Goal: Complete application form

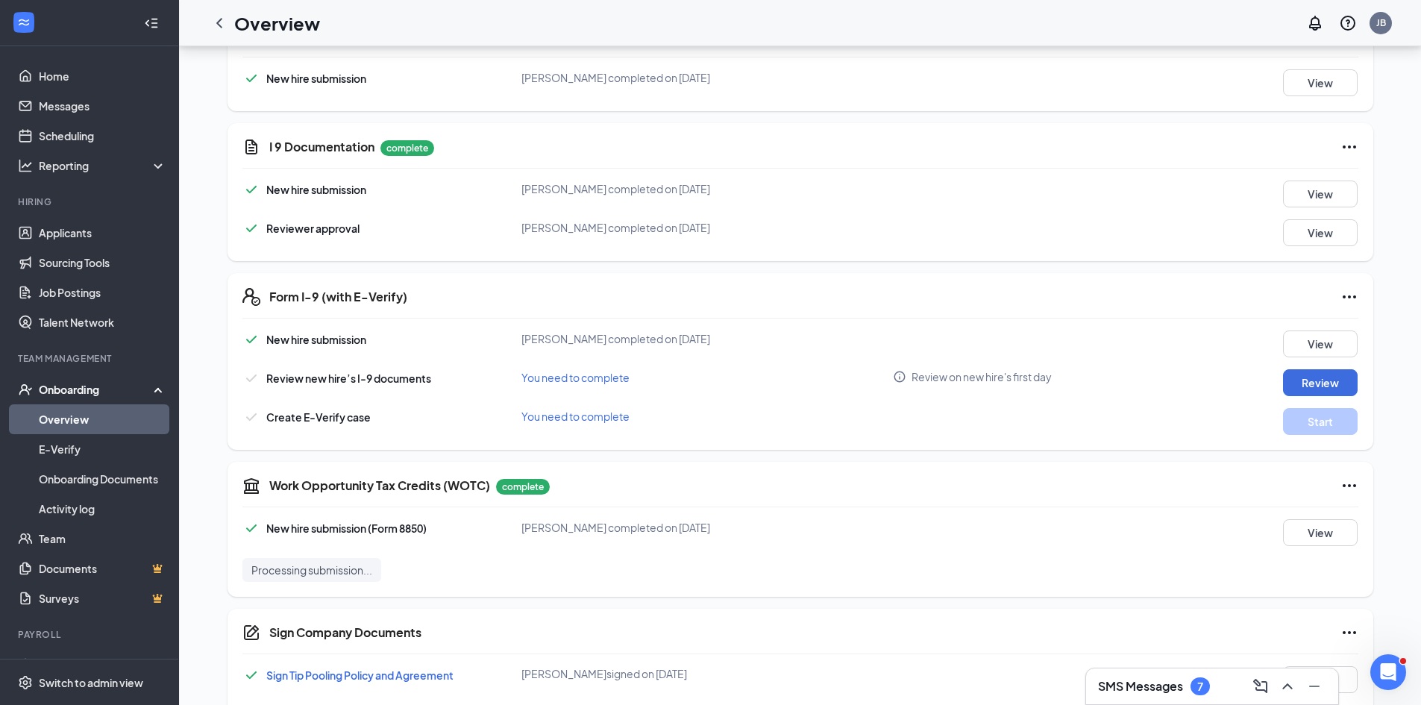
scroll to position [284, 0]
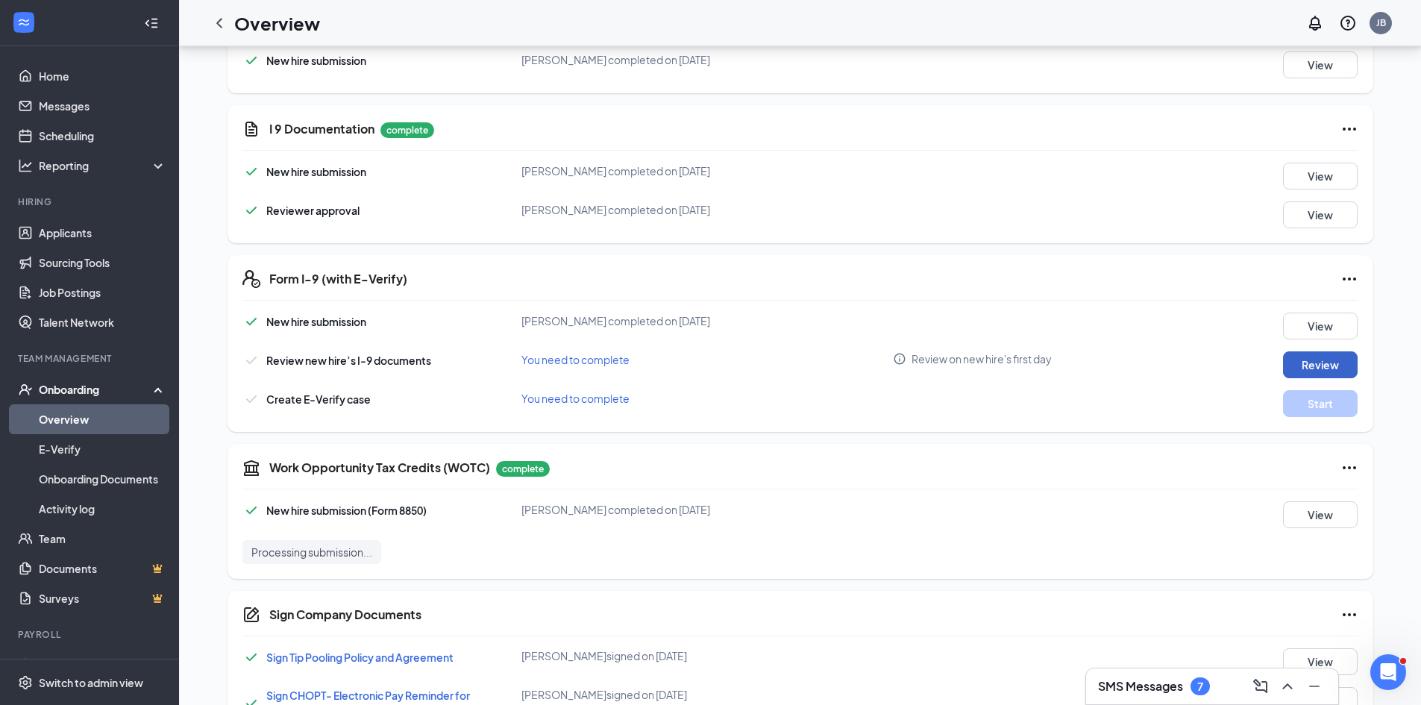
click at [1321, 372] on button "Review" at bounding box center [1320, 364] width 75 height 27
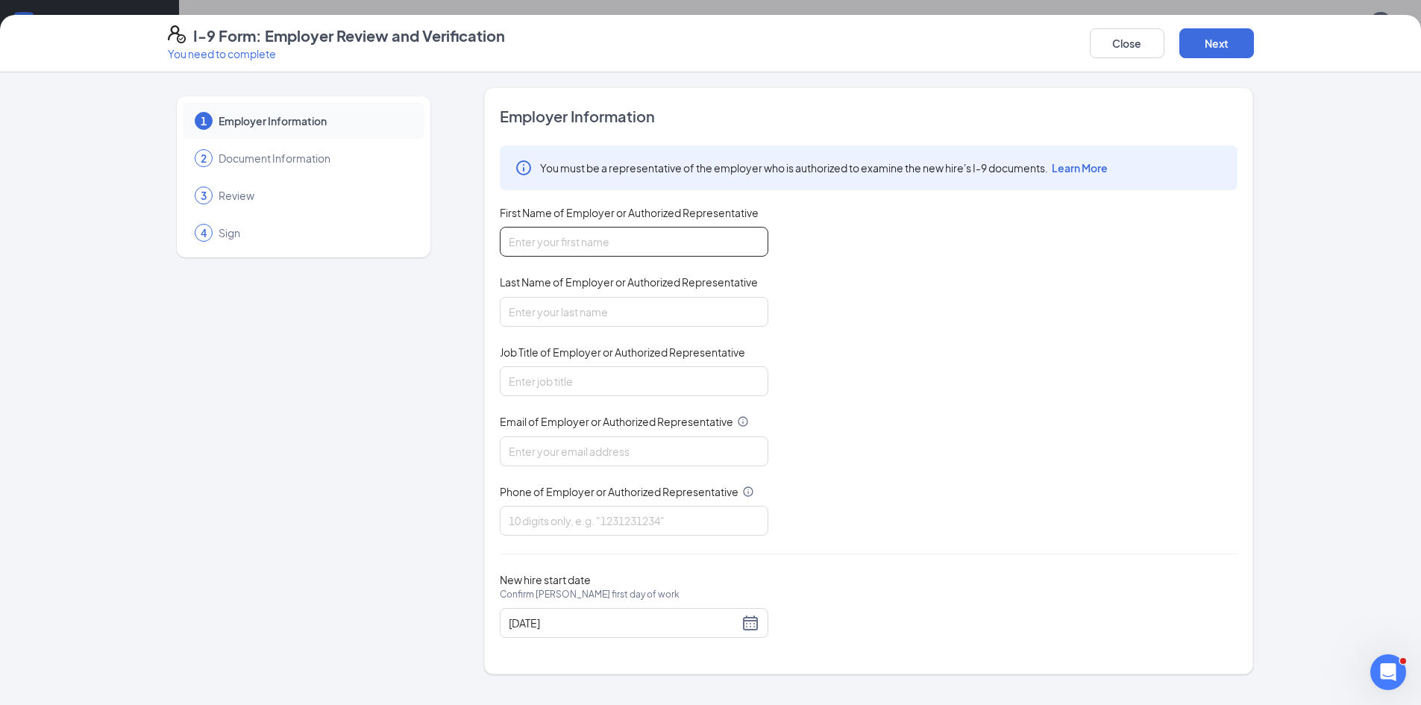
click at [587, 239] on input "First Name of Employer or Authorized Representative" at bounding box center [634, 242] width 269 height 30
type input "[PERSON_NAME]"
type input "[PERSON_NAME][EMAIL_ADDRESS][DOMAIN_NAME]"
type input "3362641406"
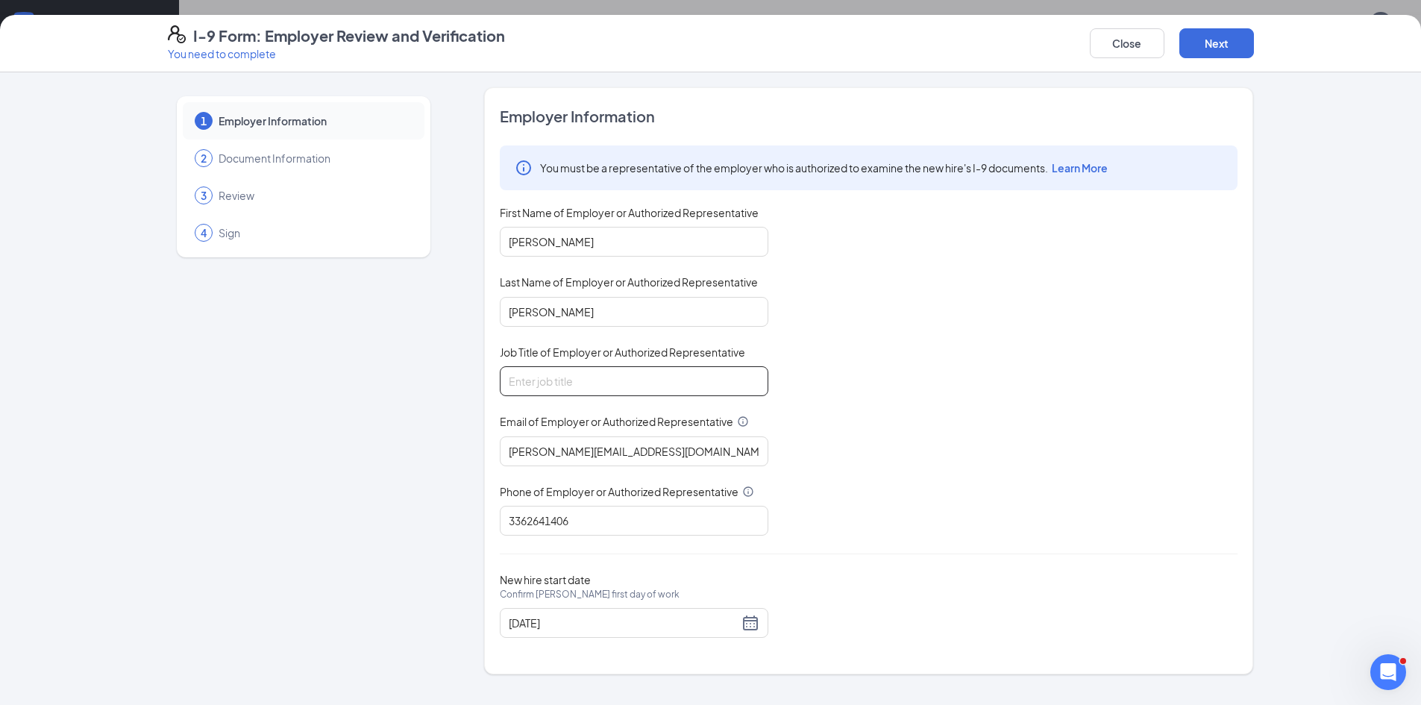
click at [593, 383] on input "Job Title of Employer or Authorized Representative" at bounding box center [634, 381] width 269 height 30
type input "General Manager"
click at [1223, 43] on button "Next" at bounding box center [1216, 43] width 75 height 30
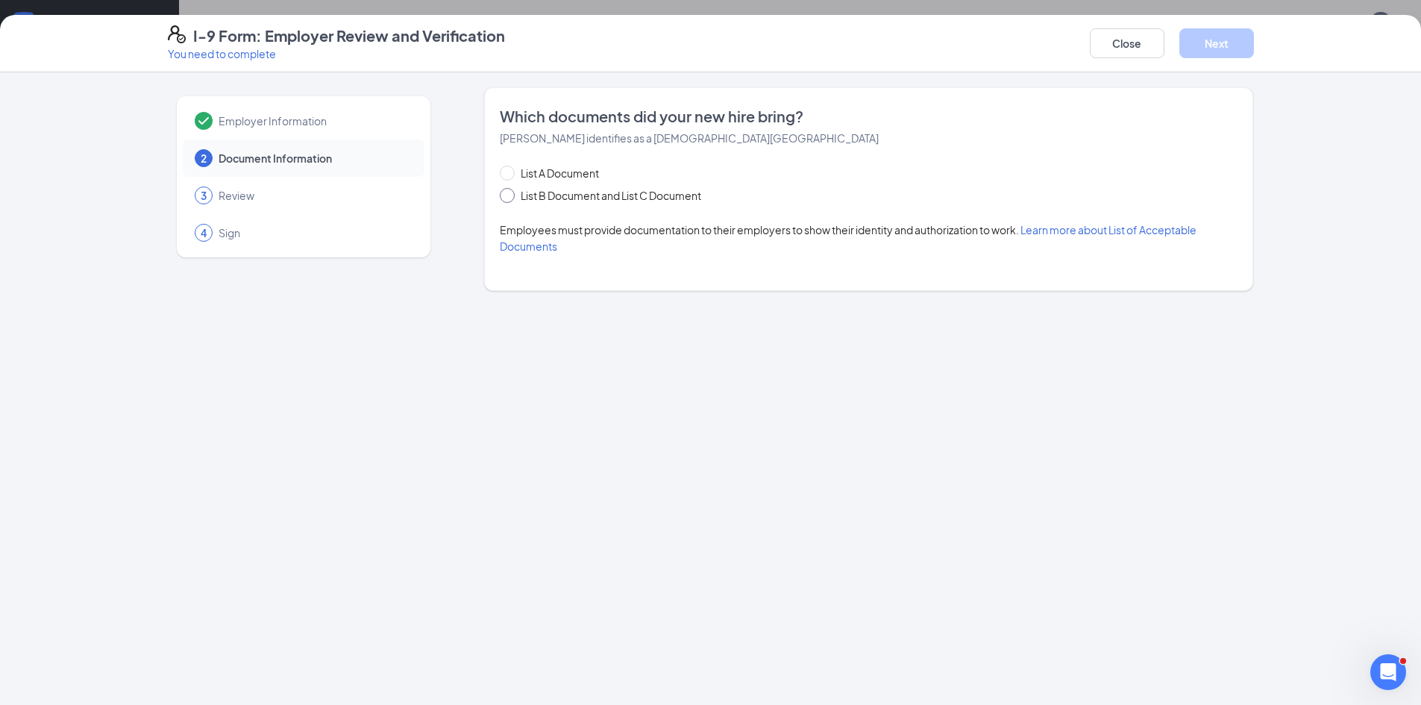
click at [512, 198] on span at bounding box center [507, 195] width 15 height 15
click at [510, 198] on input "List B Document and List C Document" at bounding box center [505, 193] width 10 height 10
radio input "true"
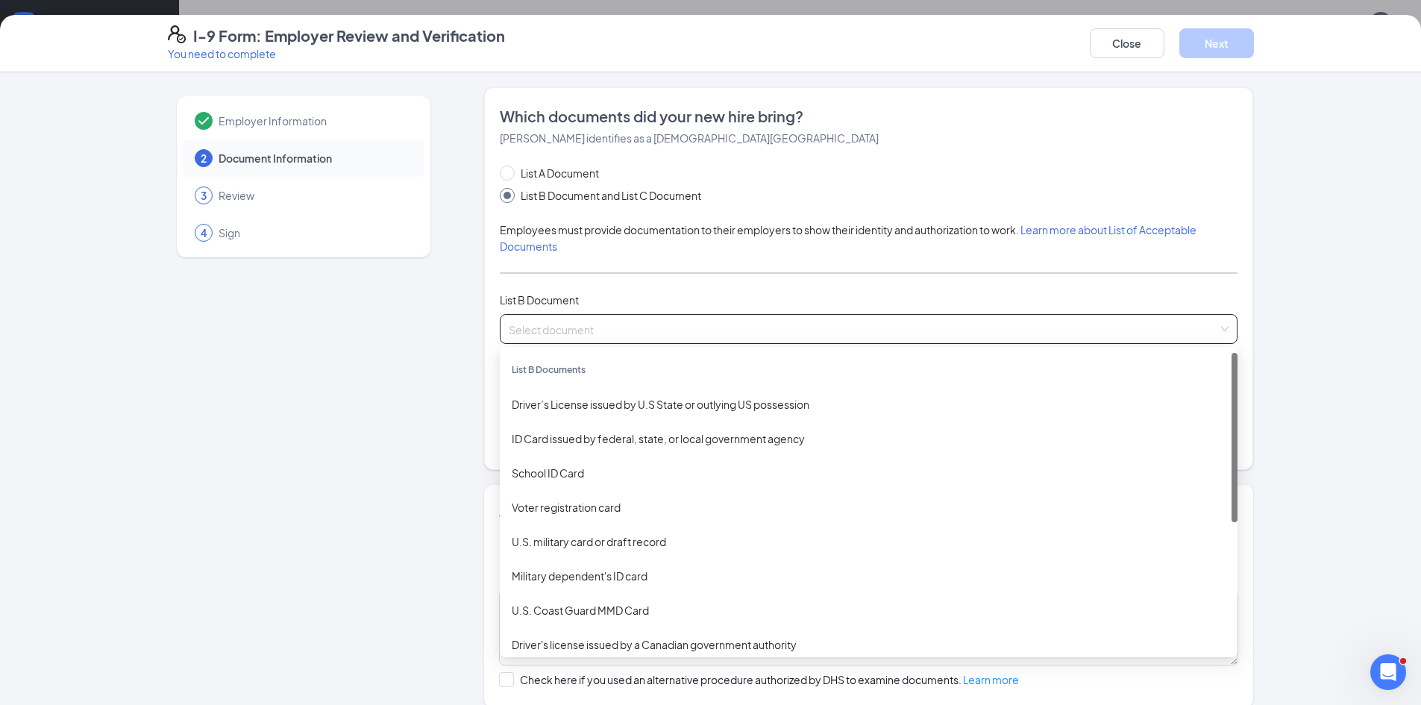
click at [559, 322] on input "search" at bounding box center [863, 326] width 709 height 22
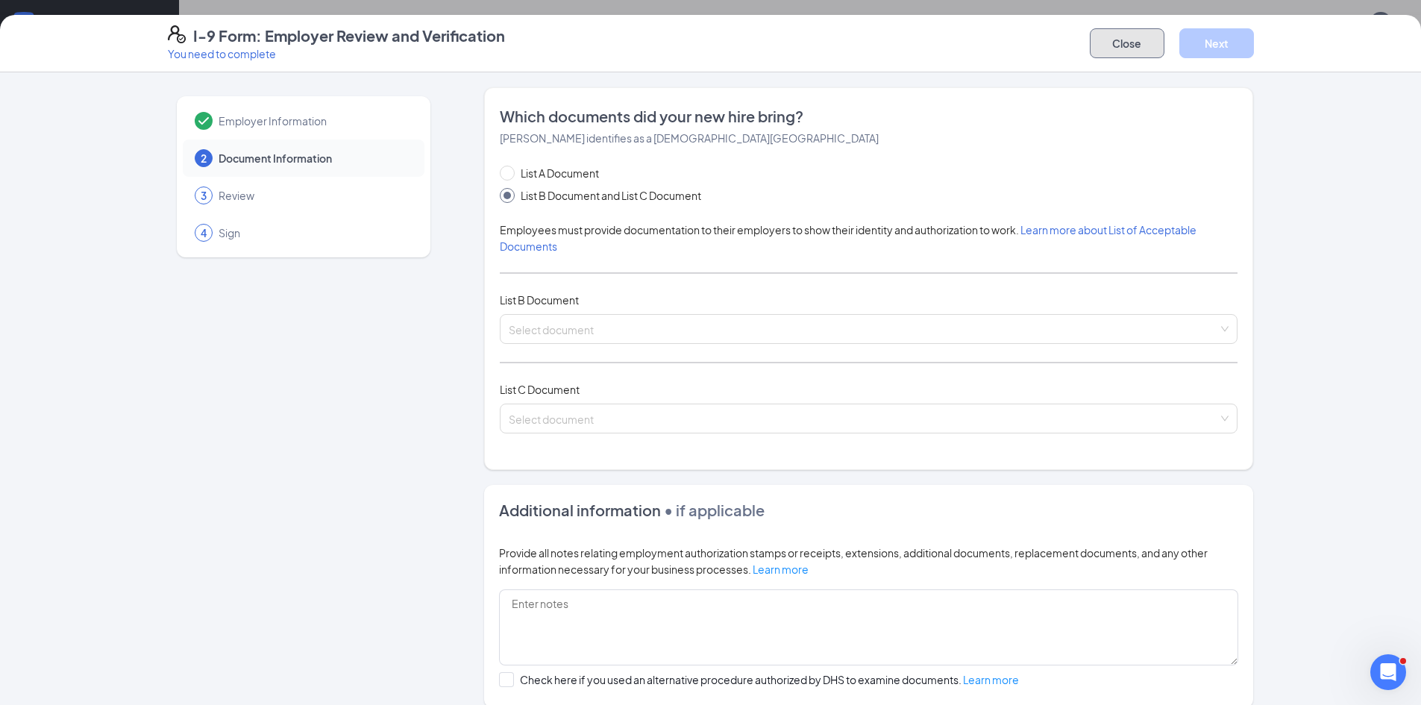
click at [1143, 44] on button "Close" at bounding box center [1127, 43] width 75 height 30
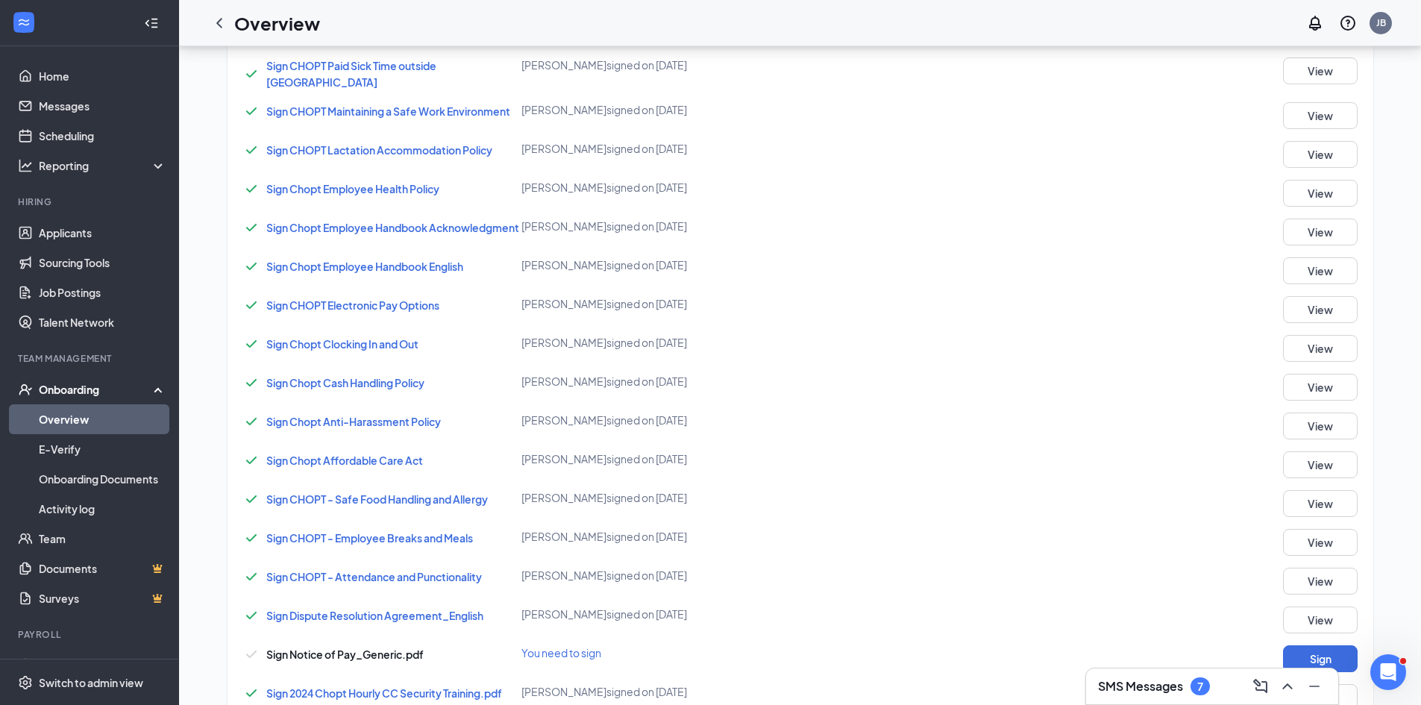
scroll to position [1163, 0]
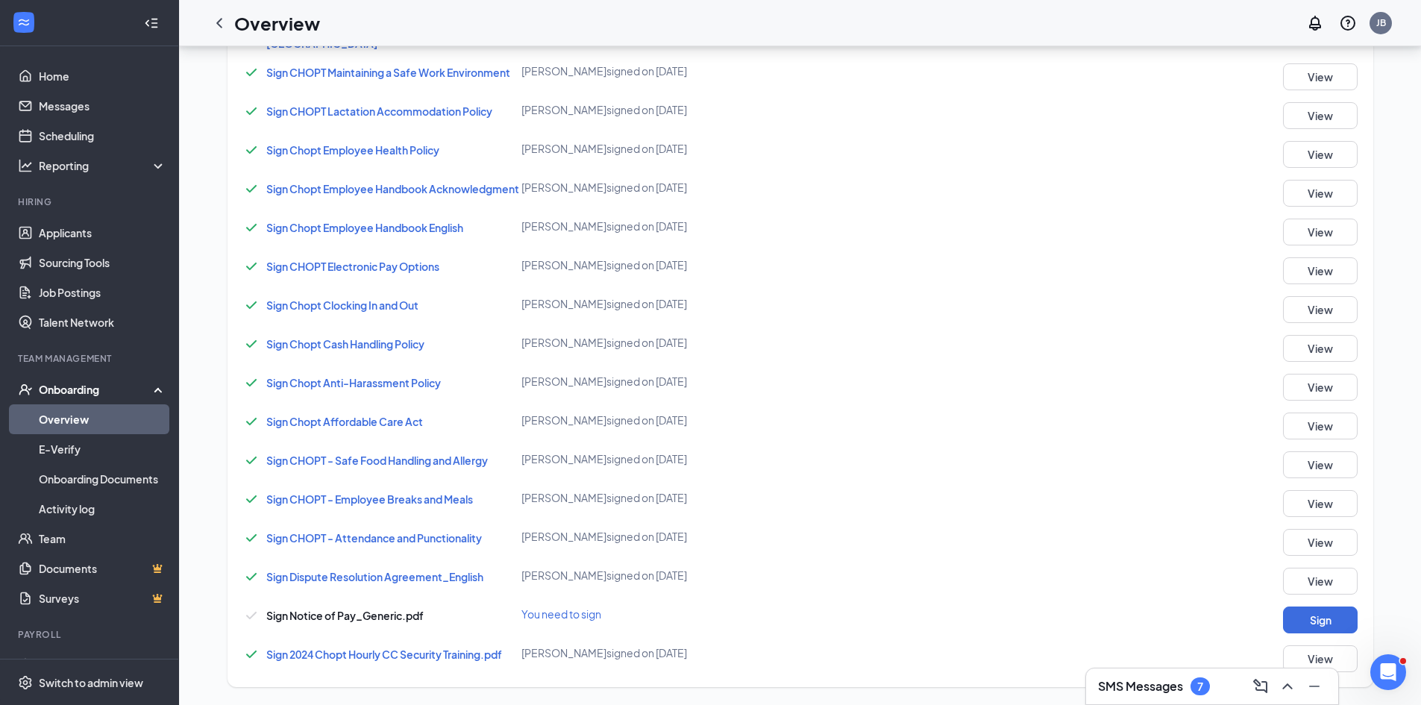
click at [1125, 692] on h3 "SMS Messages" at bounding box center [1140, 686] width 85 height 16
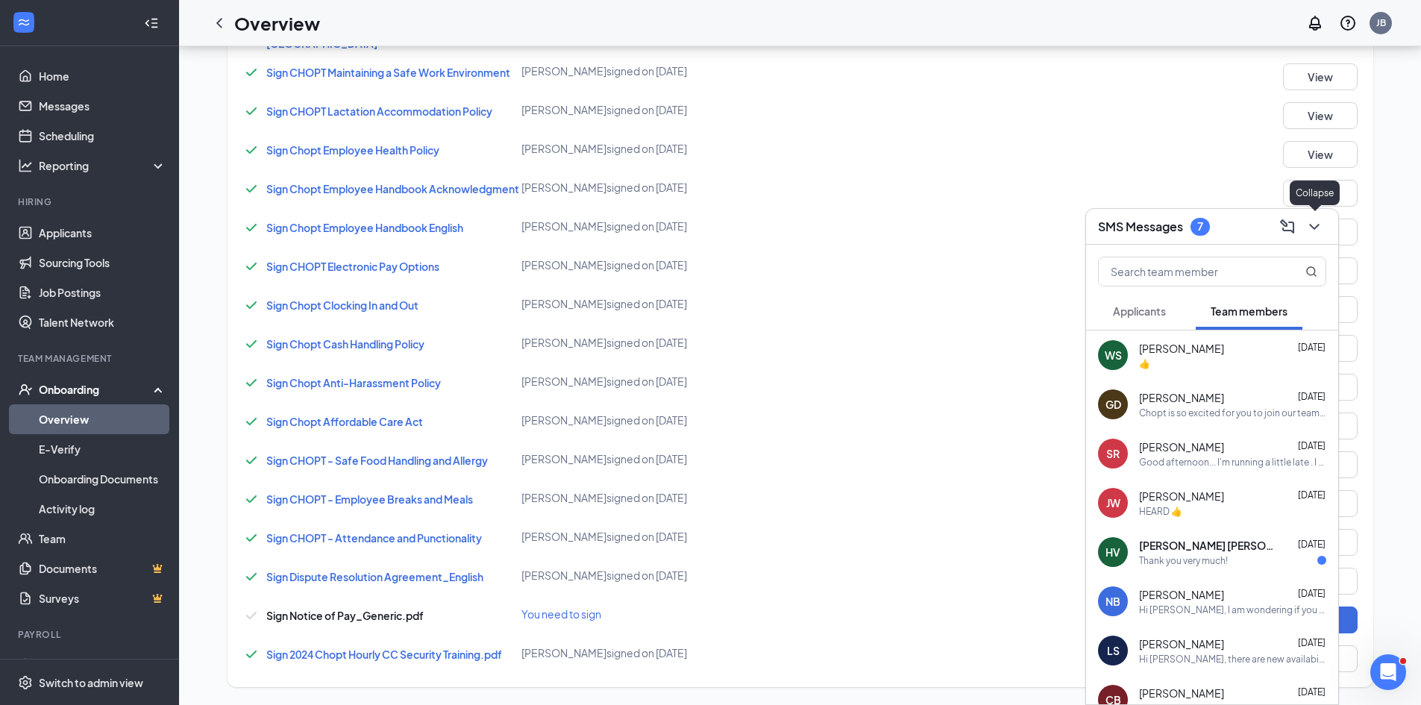
click at [1314, 230] on icon "ChevronDown" at bounding box center [1314, 227] width 18 height 18
